Goal: Navigation & Orientation: Find specific page/section

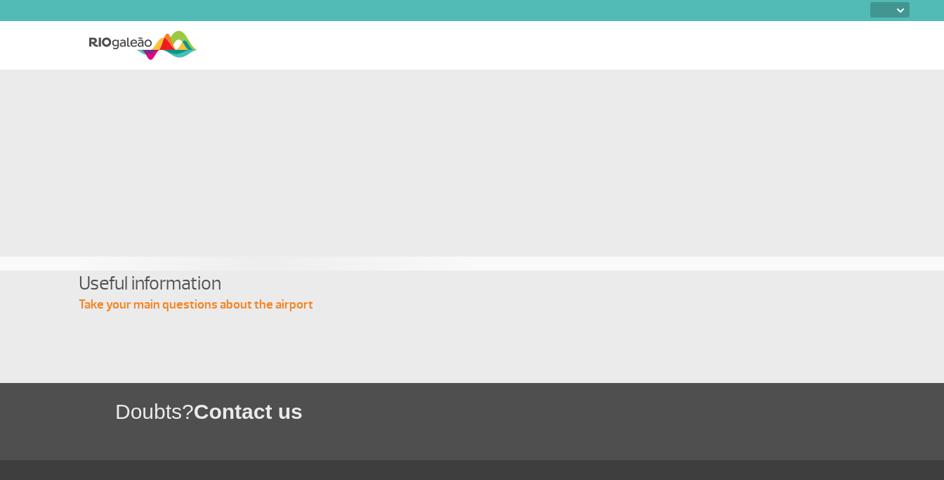
select select
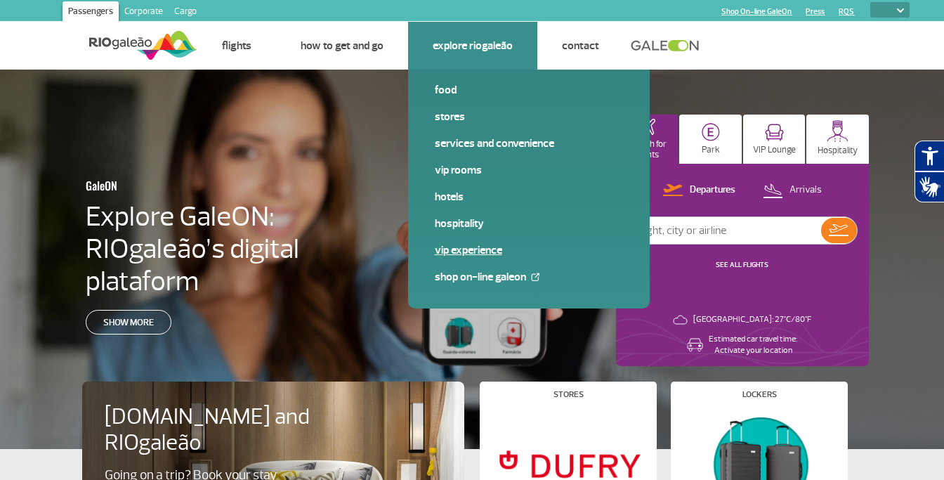
click at [460, 252] on link "VIP Experience" at bounding box center [529, 249] width 188 height 15
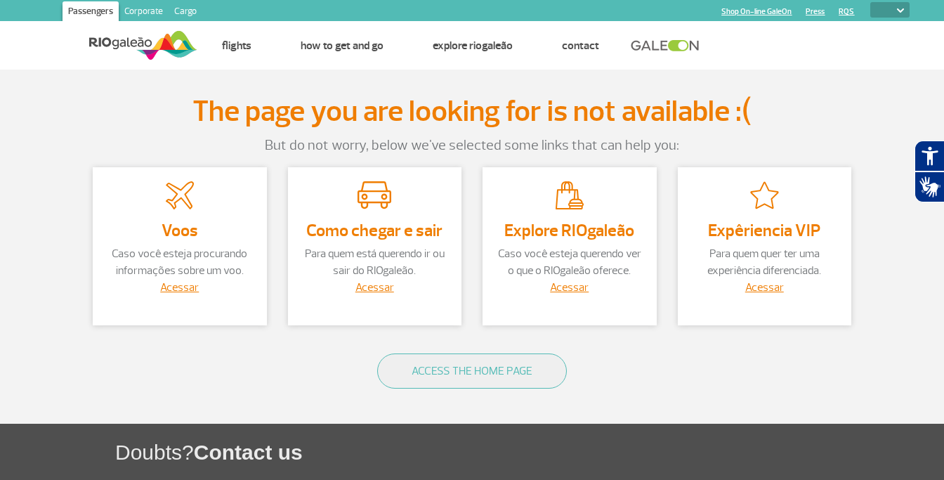
click at [843, 13] on link "RQS" at bounding box center [845, 11] width 15 height 9
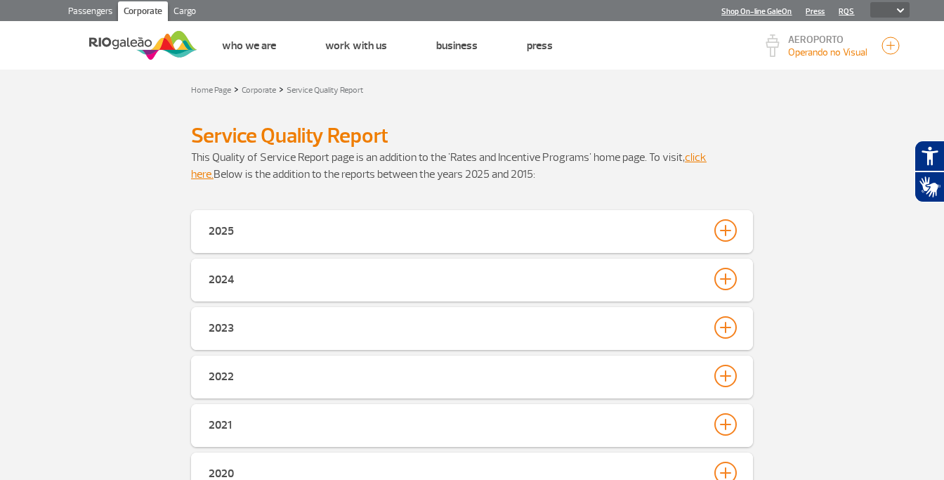
click at [843, 13] on link "RQS" at bounding box center [845, 11] width 15 height 9
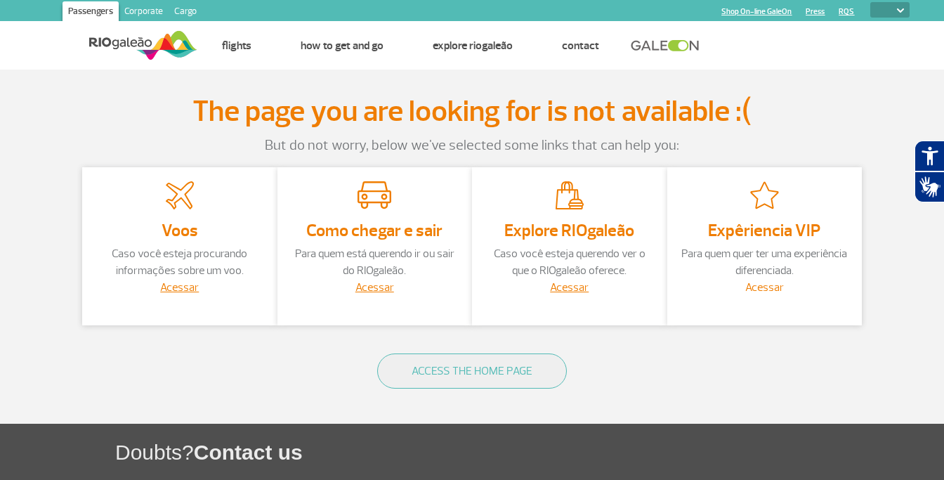
click at [756, 285] on link "Acessar" at bounding box center [764, 287] width 39 height 14
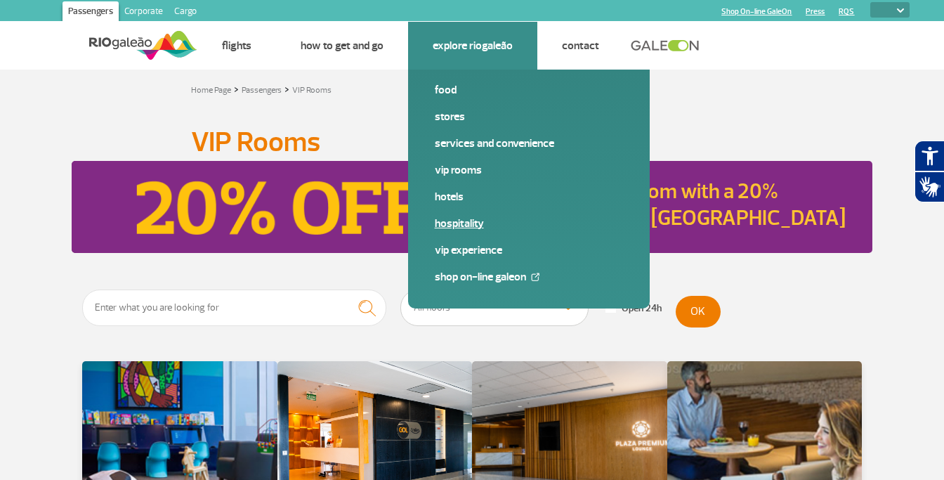
click at [466, 221] on link "Hospitality" at bounding box center [529, 223] width 188 height 15
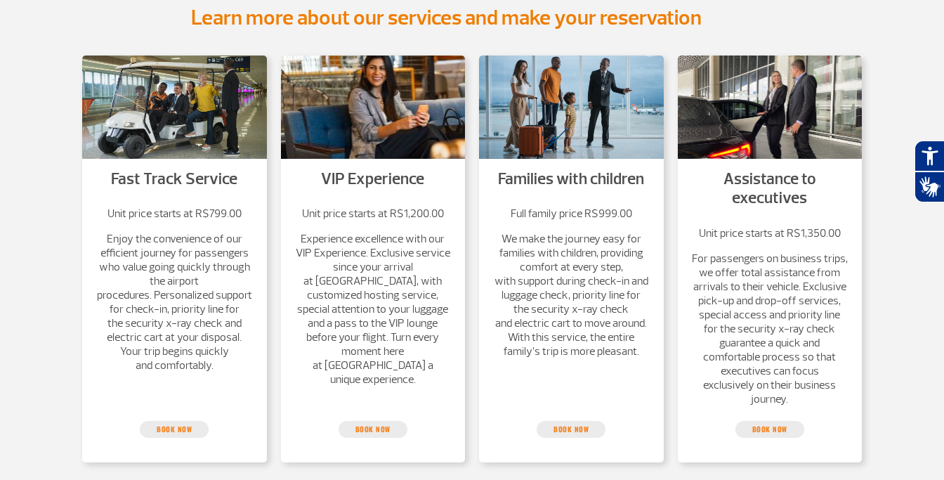
scroll to position [265, 0]
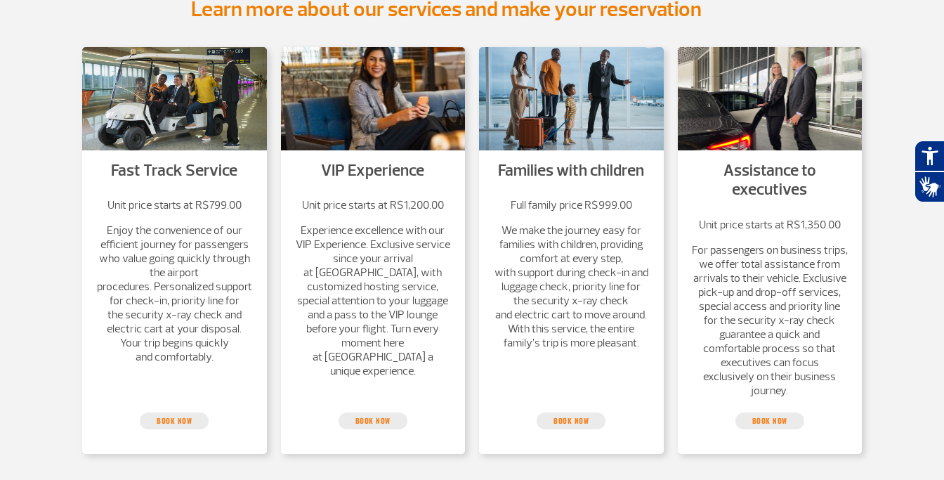
click at [760, 308] on p "For passengers on business trips, we offer total assistance from arrivals to th…" at bounding box center [770, 320] width 157 height 154
